Goal: Task Accomplishment & Management: Manage account settings

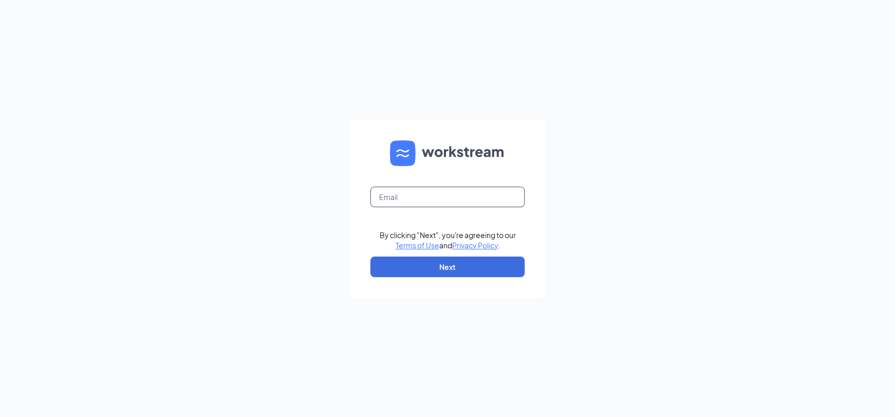
click at [399, 203] on input "text" at bounding box center [447, 197] width 154 height 21
type input "agrichar00@gmail.com"
click at [452, 270] on button "Next" at bounding box center [447, 267] width 154 height 21
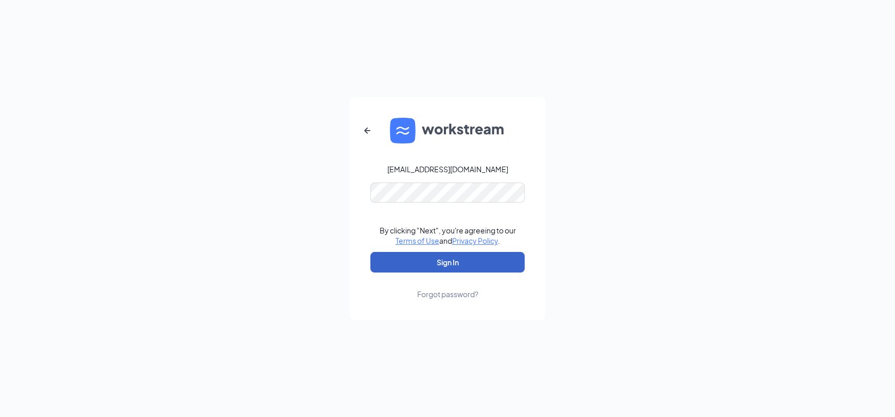
click at [464, 256] on button "Sign In" at bounding box center [447, 262] width 154 height 21
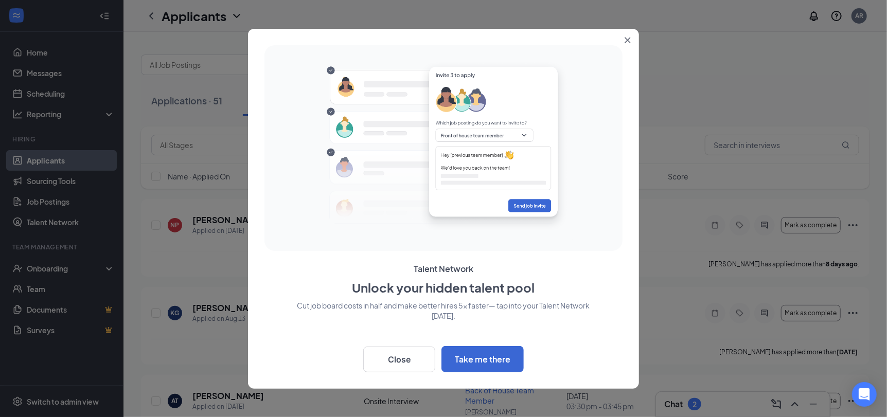
click at [625, 39] on icon "Close" at bounding box center [627, 40] width 6 height 6
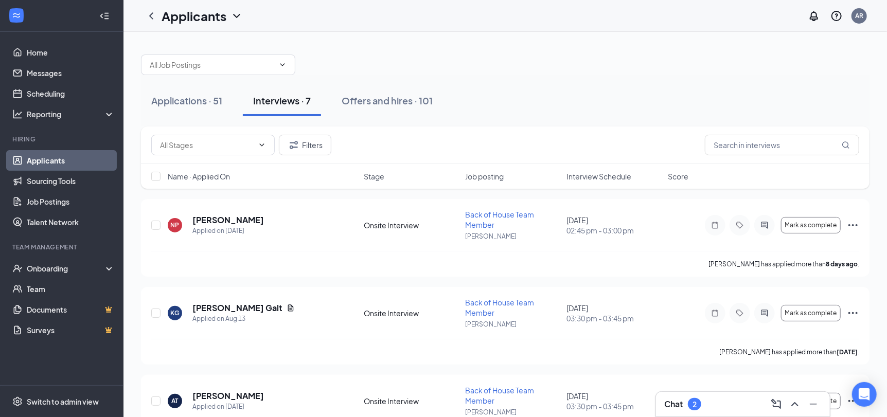
click at [612, 171] on span "Interview Schedule" at bounding box center [598, 176] width 65 height 10
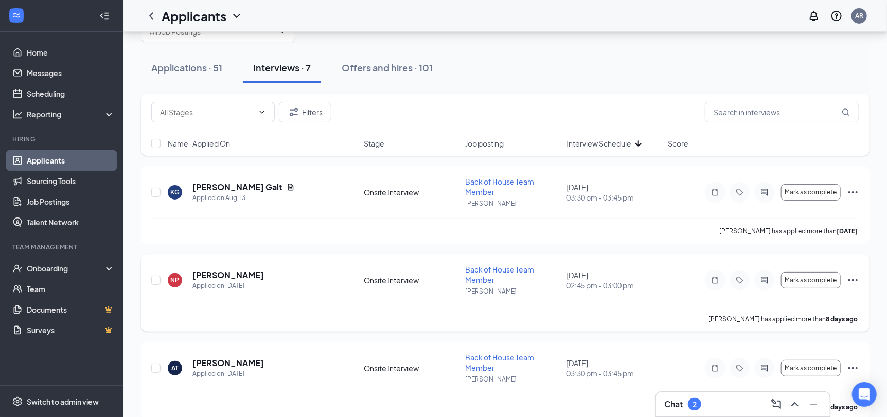
scroll to position [51, 0]
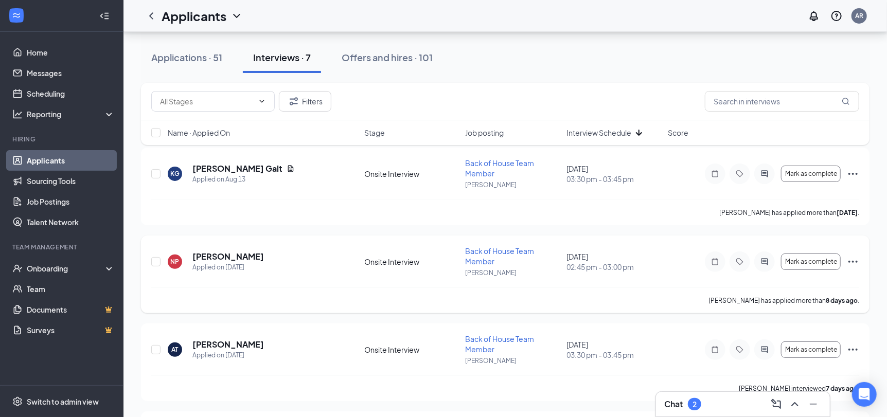
click at [850, 263] on icon "Ellipses" at bounding box center [852, 262] width 12 height 12
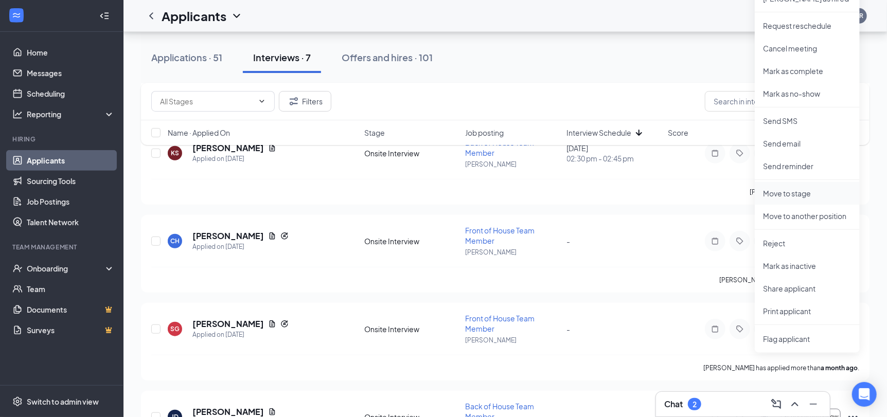
scroll to position [360, 0]
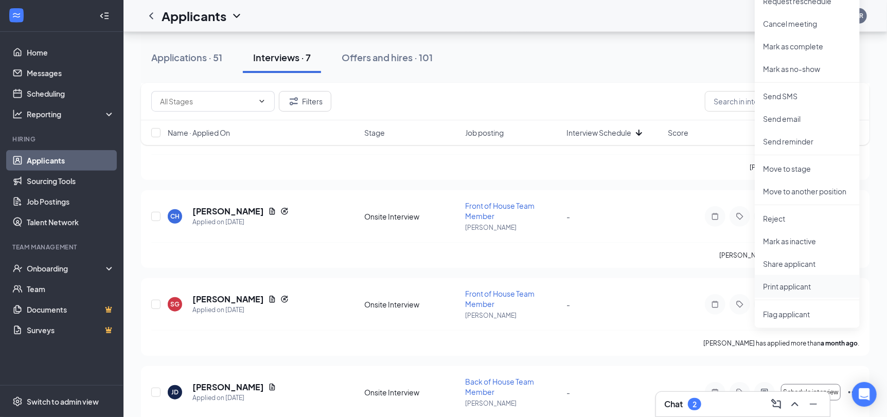
click at [789, 285] on p "Print applicant" at bounding box center [807, 286] width 88 height 10
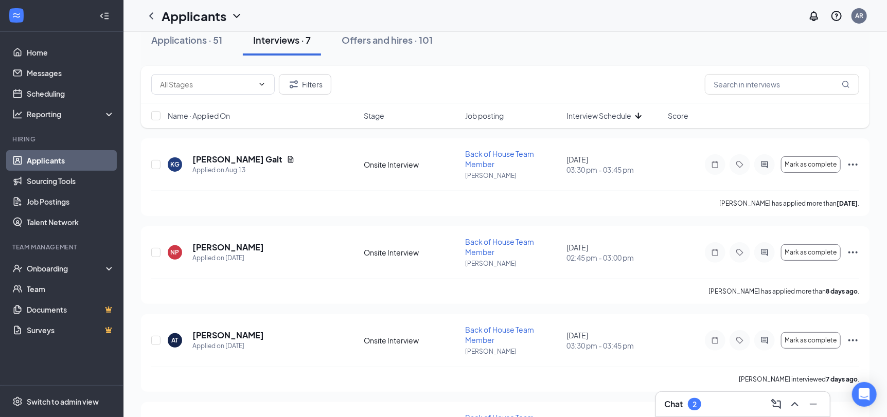
scroll to position [0, 0]
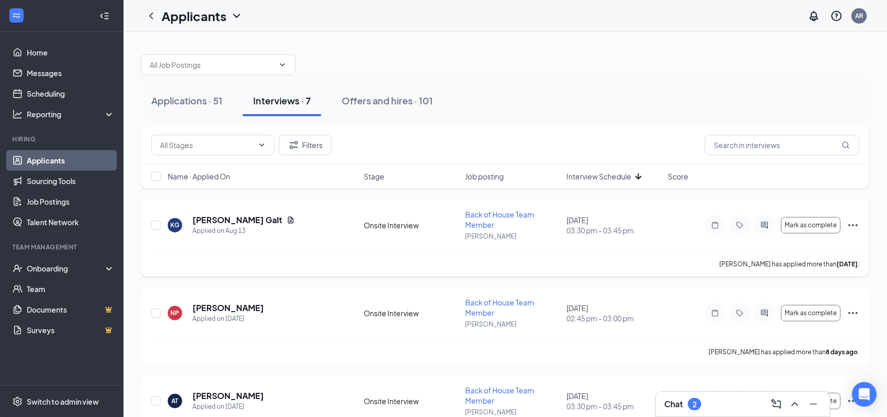
click at [855, 223] on icon "Ellipses" at bounding box center [852, 225] width 12 height 12
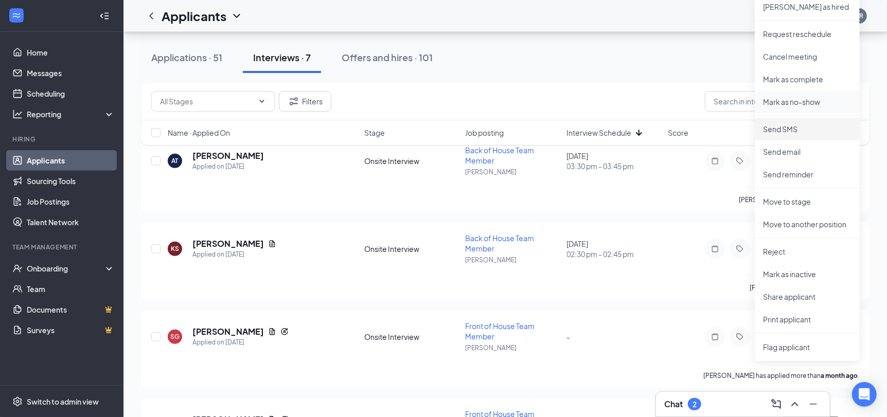
scroll to position [257, 0]
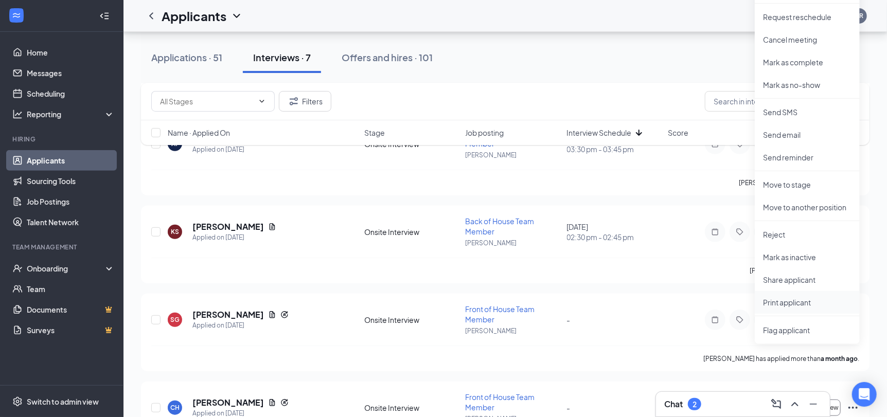
click at [788, 304] on p "Print applicant" at bounding box center [807, 302] width 88 height 10
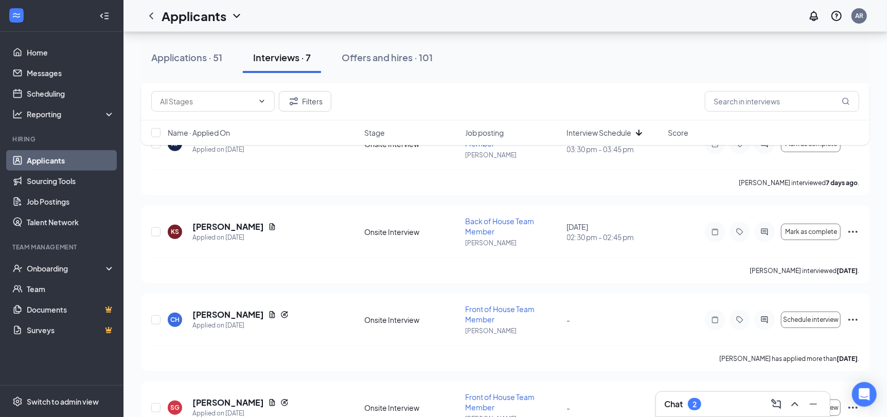
click at [739, 396] on div "Chat 2" at bounding box center [742, 404] width 157 height 16
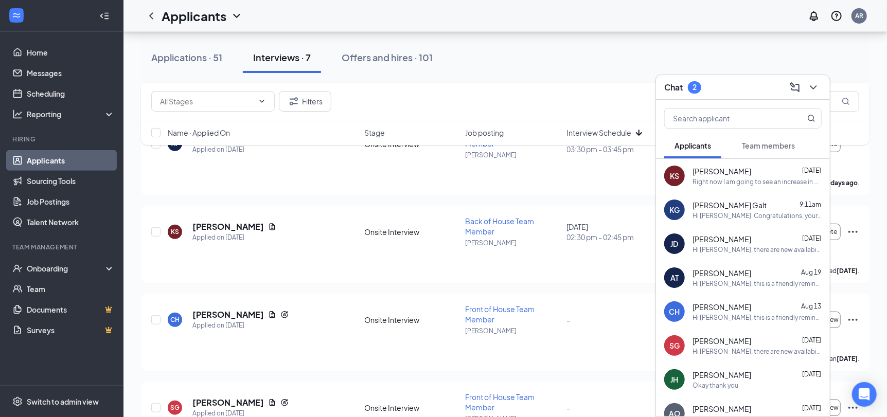
click at [770, 142] on span "Team members" at bounding box center [768, 145] width 53 height 9
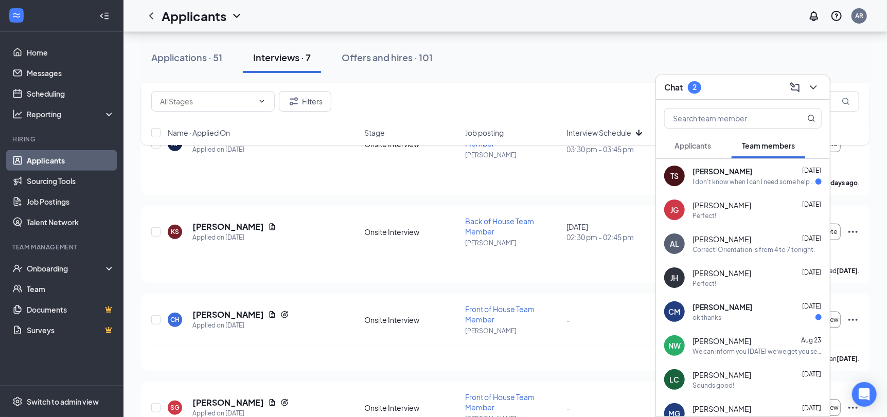
click at [756, 177] on div "I don't know when I can I need some help from my parents so not [DATE] but I ca…" at bounding box center [753, 181] width 123 height 9
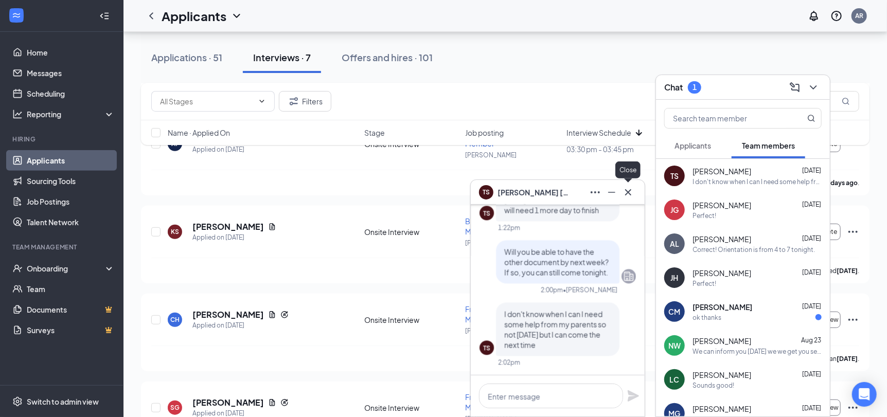
click at [627, 195] on icon "Cross" at bounding box center [628, 192] width 12 height 12
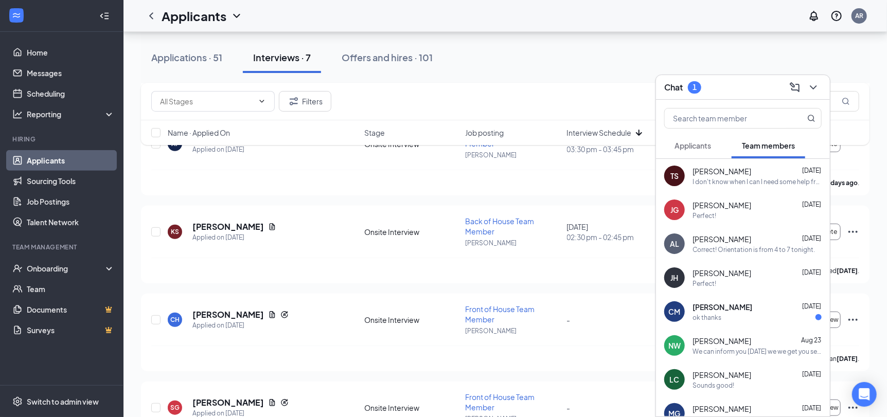
click at [698, 145] on span "Applicants" at bounding box center [692, 145] width 37 height 9
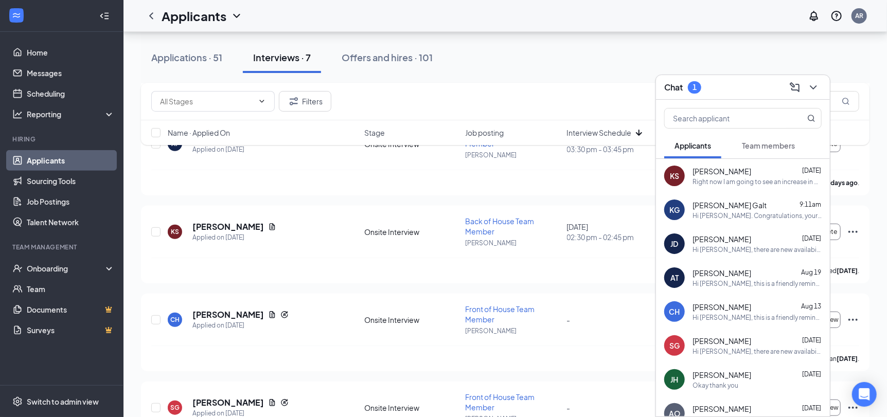
click at [770, 138] on button "Team members" at bounding box center [768, 146] width 74 height 26
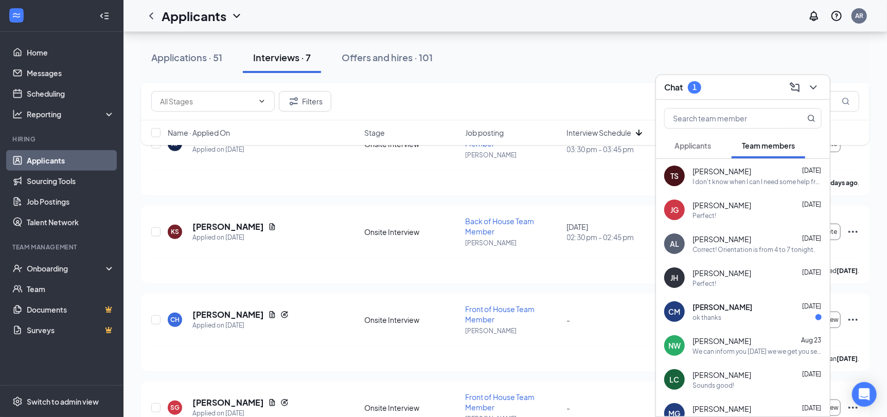
click at [760, 313] on div "ok thanks" at bounding box center [756, 317] width 129 height 9
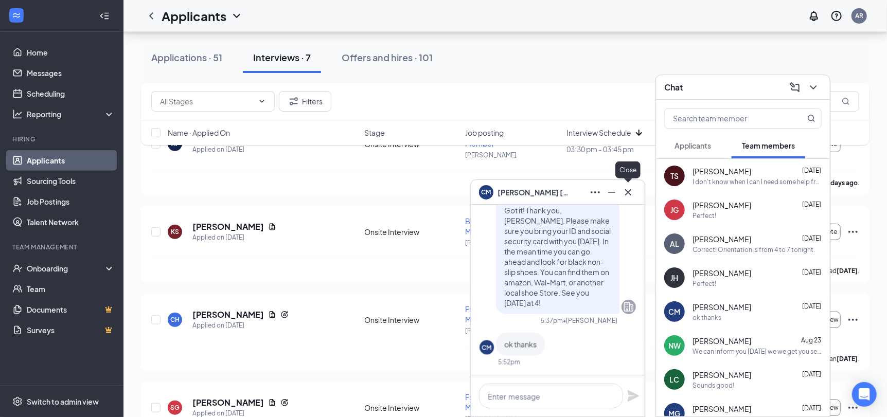
click at [630, 191] on icon "Cross" at bounding box center [628, 192] width 12 height 12
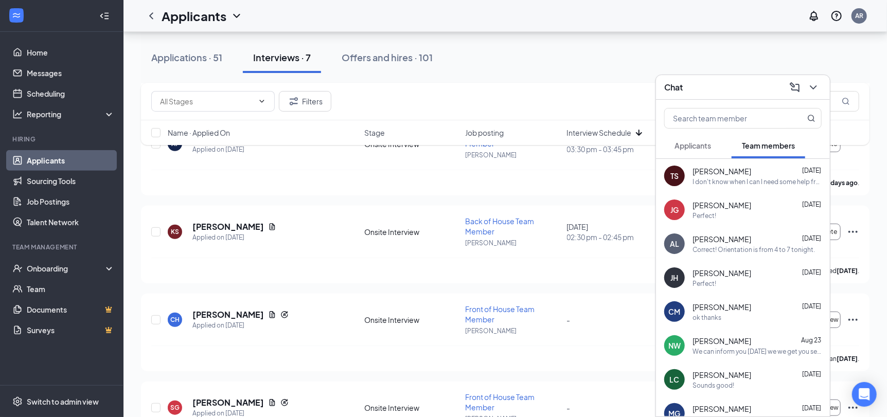
click at [695, 187] on div "TS [PERSON_NAME] [DATE] I don't know when I can I need some help from my parent…" at bounding box center [743, 176] width 174 height 34
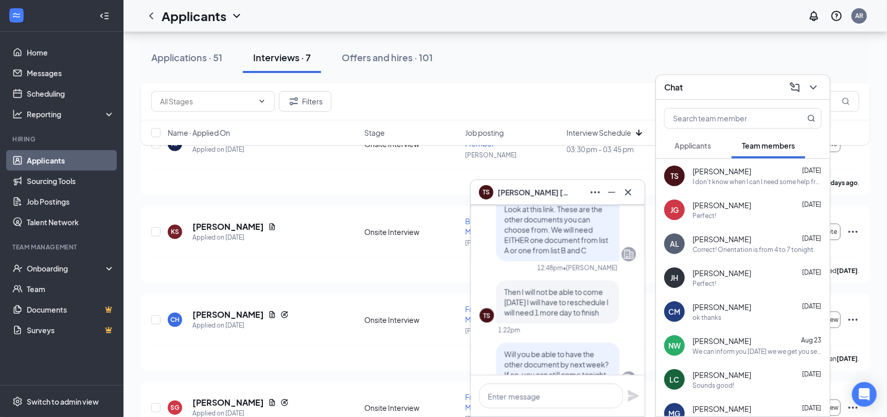
scroll to position [-103, 0]
click at [623, 189] on icon "Cross" at bounding box center [628, 192] width 12 height 12
